Goal: Task Accomplishment & Management: Use online tool/utility

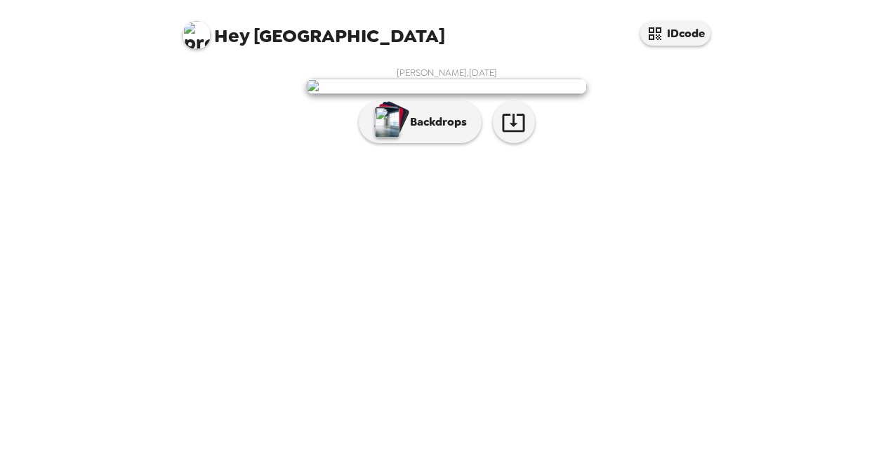
scroll to position [8, 0]
click at [445, 131] on p "Backdrops" at bounding box center [435, 122] width 64 height 17
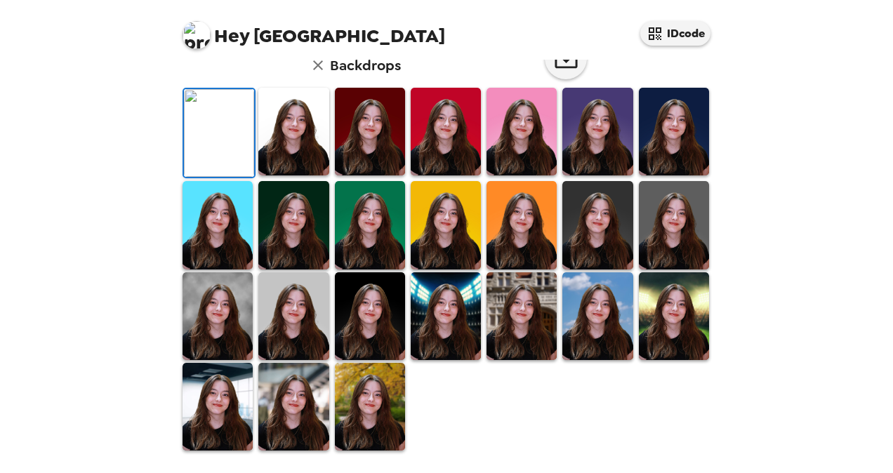
scroll to position [50, 0]
click at [556, 71] on icon "button" at bounding box center [566, 58] width 25 height 25
